Goal: Task Accomplishment & Management: Manage account settings

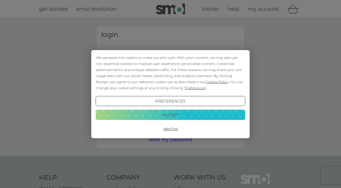
click at [177, 115] on button "Accept" at bounding box center [171, 115] width 150 height 10
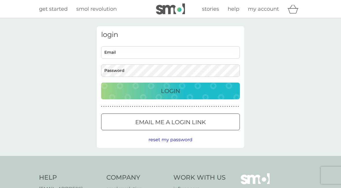
click at [156, 53] on input "Email" at bounding box center [170, 52] width 139 height 12
type input "[PERSON_NAME][EMAIL_ADDRESS][DOMAIN_NAME]"
click at [167, 87] on p "Login" at bounding box center [170, 90] width 19 height 9
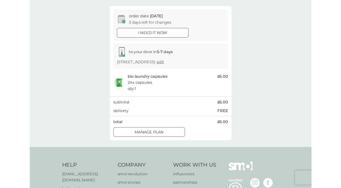
scroll to position [46, 0]
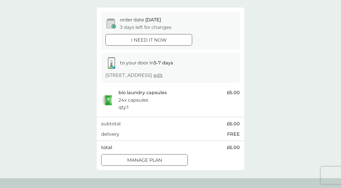
click at [134, 157] on div at bounding box center [144, 160] width 21 height 6
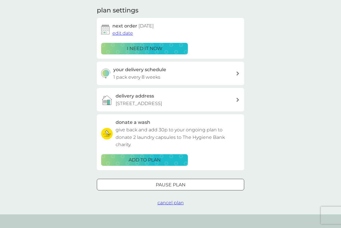
scroll to position [80, 0]
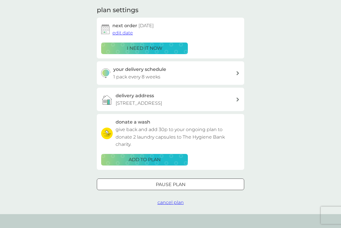
click at [163, 181] on div at bounding box center [170, 184] width 21 height 6
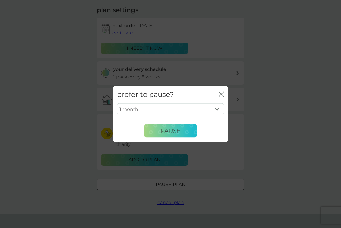
click at [215, 108] on select "1 month 2 months 3 months 4 months 5 months 6 months" at bounding box center [170, 109] width 107 height 12
click at [218, 109] on select "1 month 2 months 3 months 4 months 5 months 6 months" at bounding box center [170, 109] width 107 height 12
select select "6"
click at [179, 128] on span "Pause" at bounding box center [171, 130] width 20 height 7
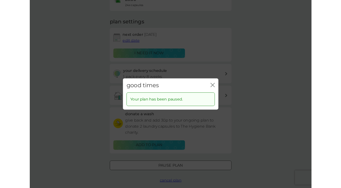
scroll to position [0, 0]
